Goal: Information Seeking & Learning: Learn about a topic

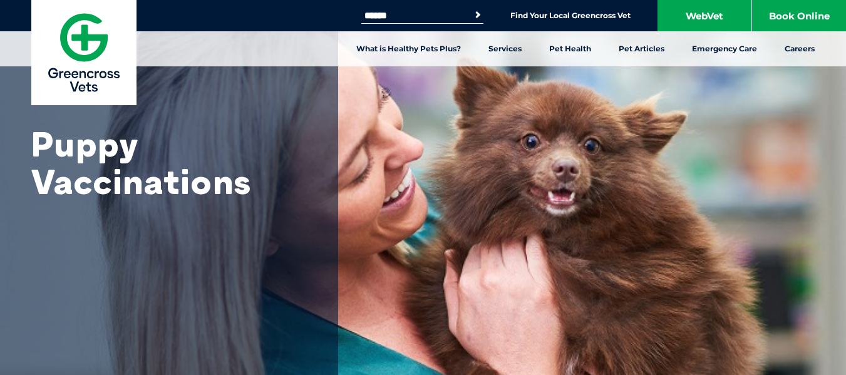
click at [424, 13] on input "Search for:" at bounding box center [415, 16] width 107 height 10
type input "**********"
click at [472, 9] on button "Search" at bounding box center [478, 15] width 13 height 13
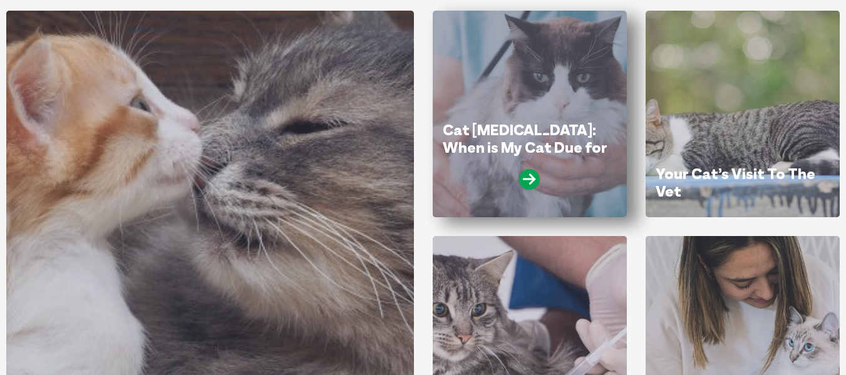
click at [516, 152] on link "Cat [MEDICAL_DATA]: When is My Cat Due for Vaccinations?" at bounding box center [525, 146] width 165 height 53
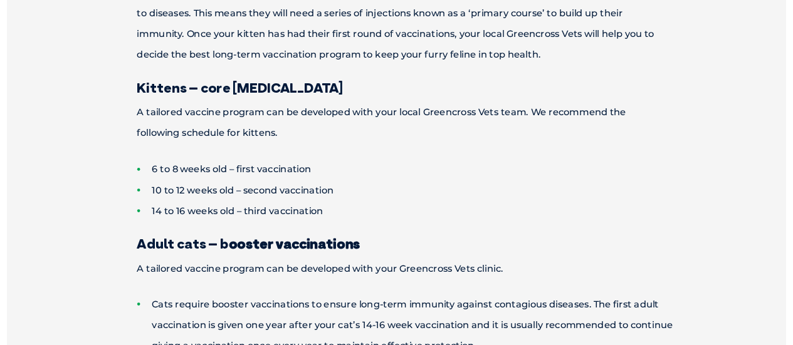
scroll to position [905, 0]
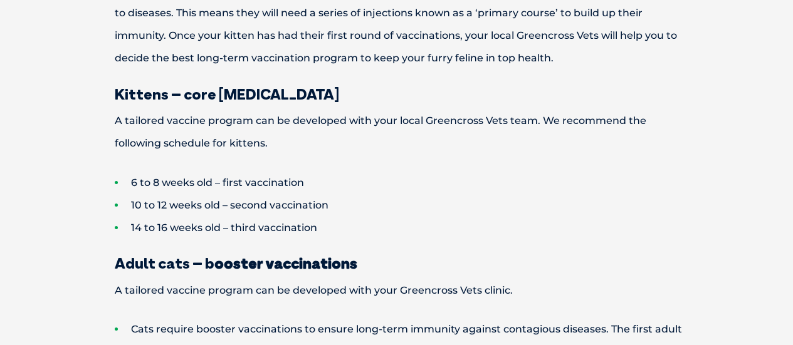
click at [644, 260] on h3 "Adult cats – b ooster vaccinations" at bounding box center [397, 263] width 652 height 15
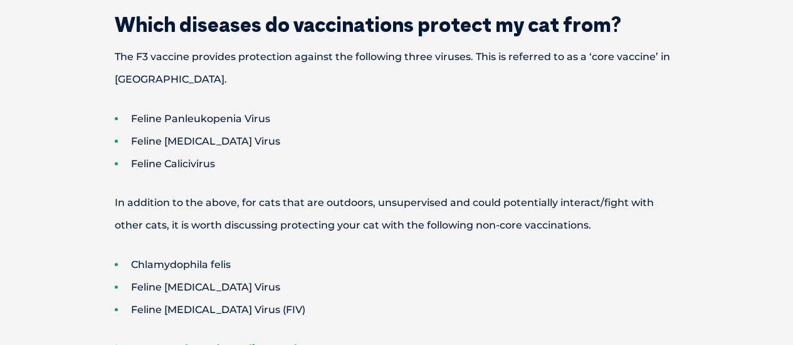
scroll to position [477, 0]
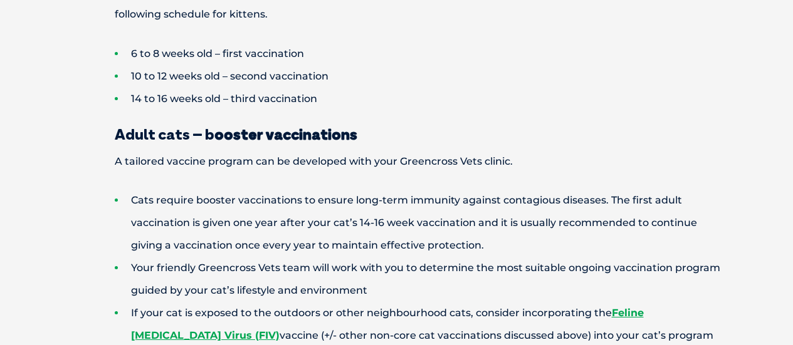
scroll to position [1034, 0]
